Goal: Information Seeking & Learning: Learn about a topic

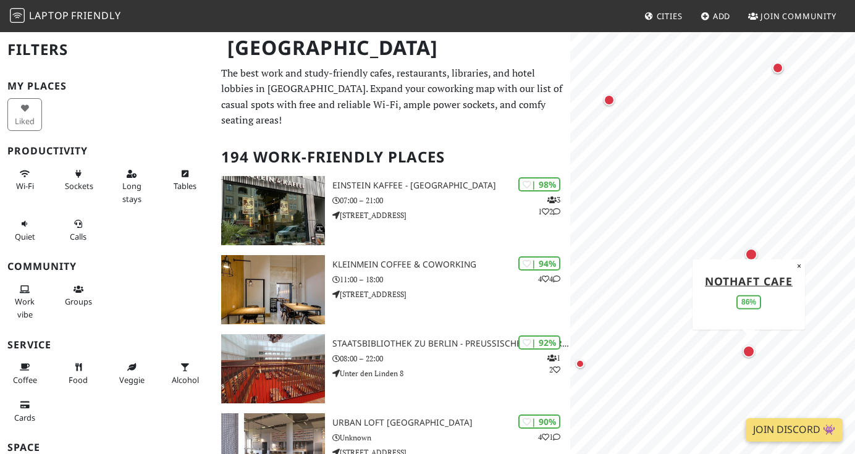
click at [746, 350] on div "Map marker" at bounding box center [749, 352] width 12 height 12
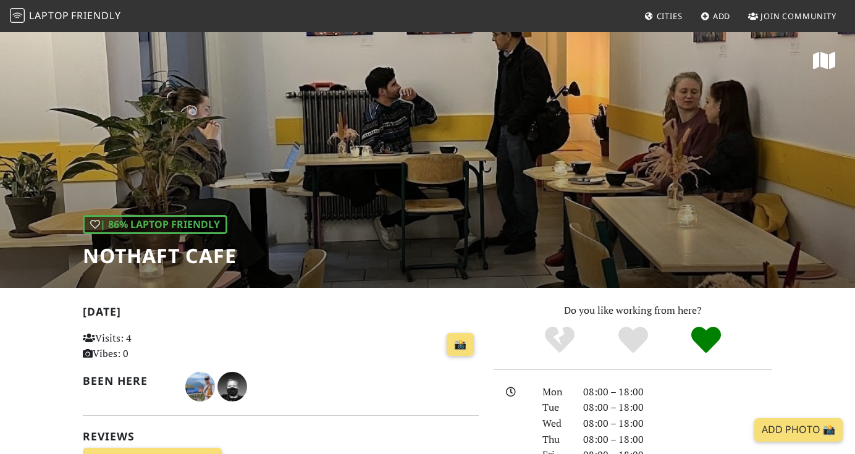
click at [537, 200] on div "| 86% Laptop Friendly NOTHAFT CAFE" at bounding box center [427, 159] width 855 height 257
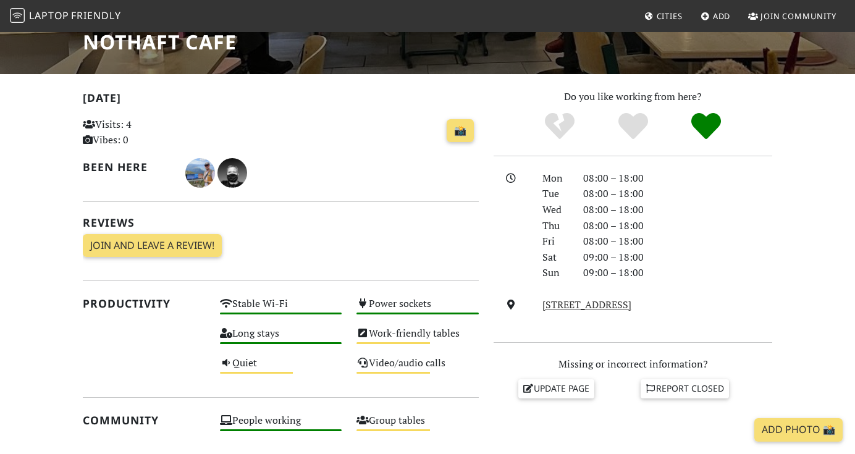
scroll to position [221, 0]
